Goal: Task Accomplishment & Management: Manage account settings

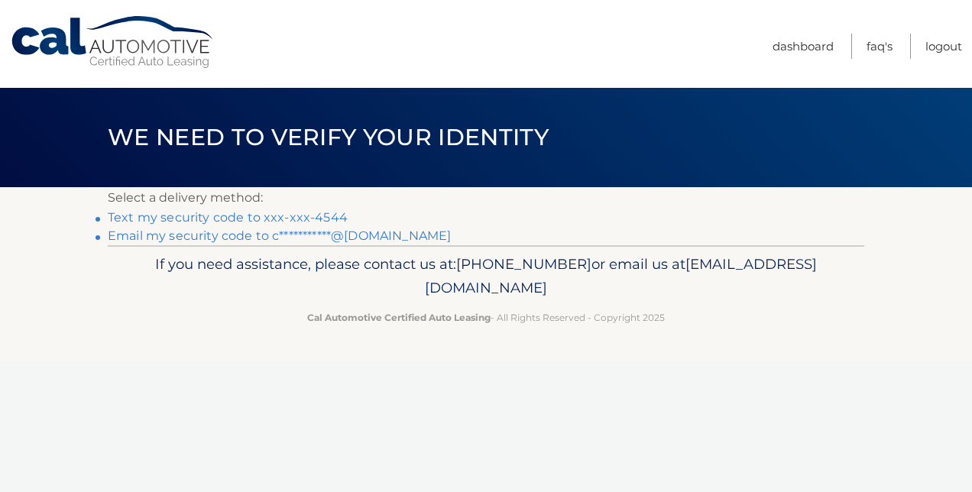
click at [290, 208] on p "Select a delivery method:" at bounding box center [486, 197] width 757 height 21
click at [290, 214] on link "Text my security code to xxx-xxx-4544" at bounding box center [228, 217] width 240 height 15
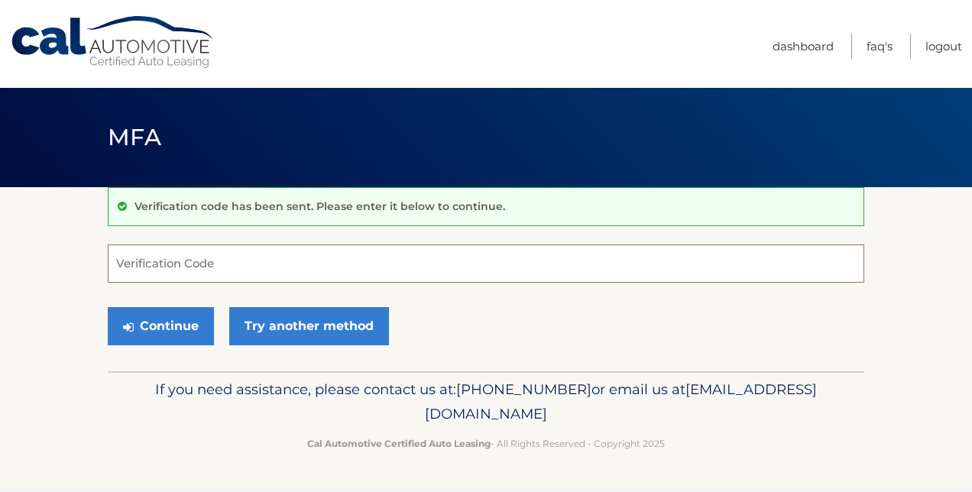
click at [187, 265] on input "Verification Code" at bounding box center [486, 264] width 757 height 38
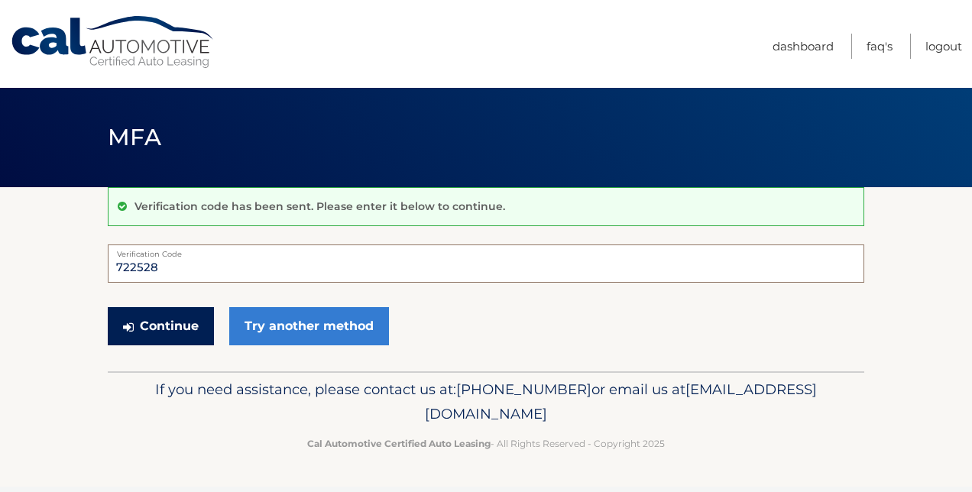
type input "722528"
click at [176, 321] on button "Continue" at bounding box center [161, 326] width 106 height 38
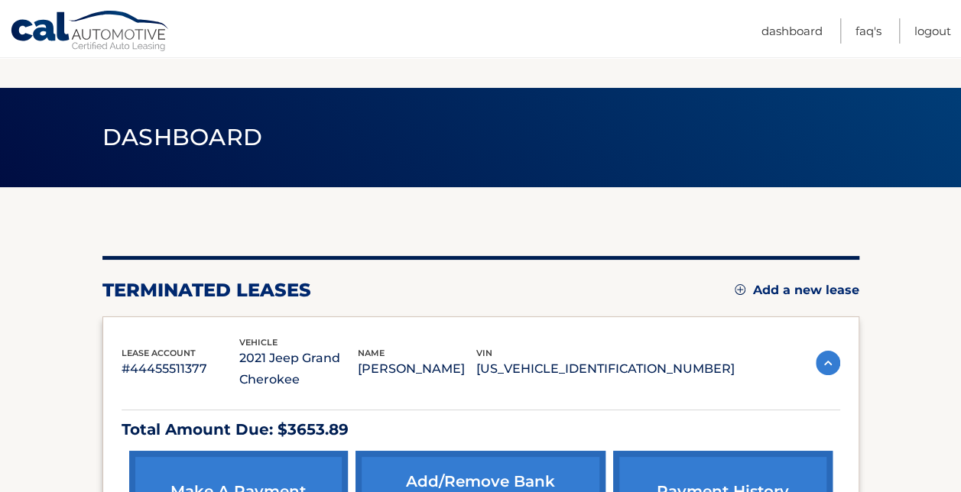
scroll to position [227, 0]
